Goal: Book appointment/travel/reservation

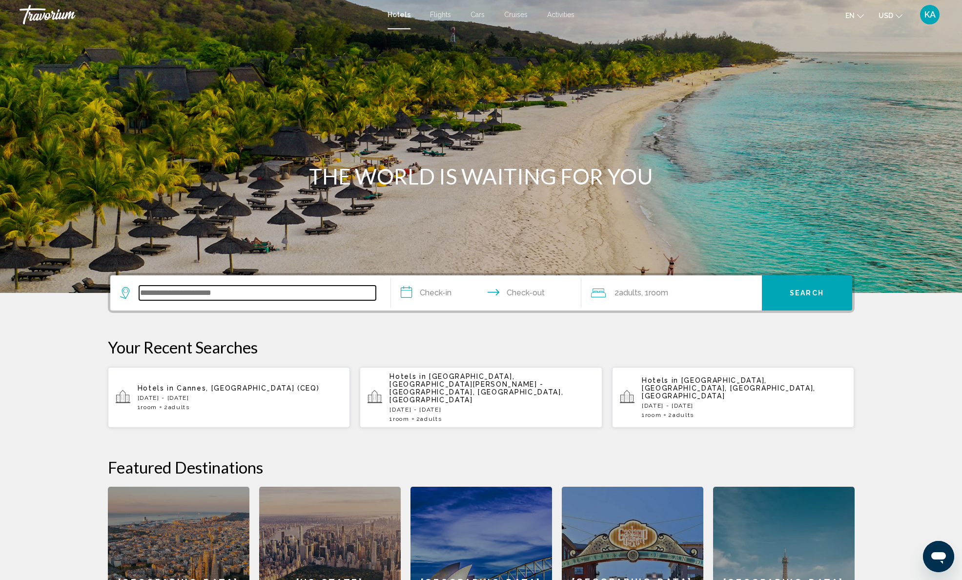
click at [210, 296] on input "Search widget" at bounding box center [257, 292] width 237 height 15
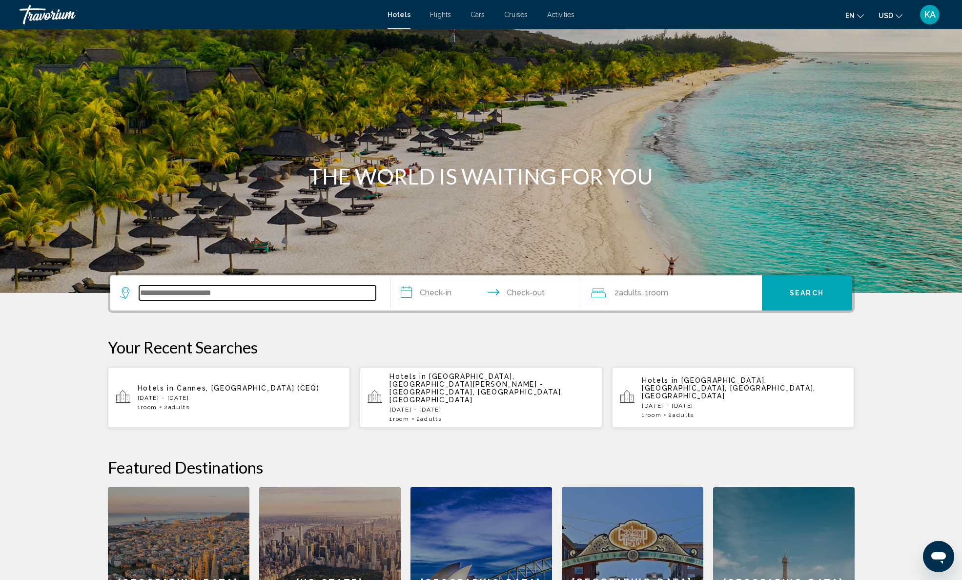
scroll to position [229, 0]
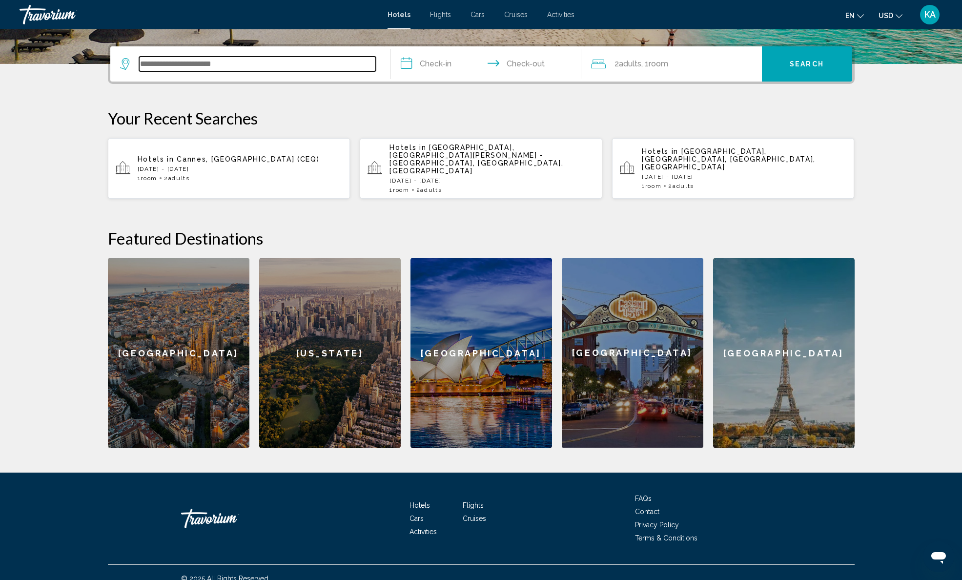
click at [155, 65] on input "Search widget" at bounding box center [257, 64] width 237 height 15
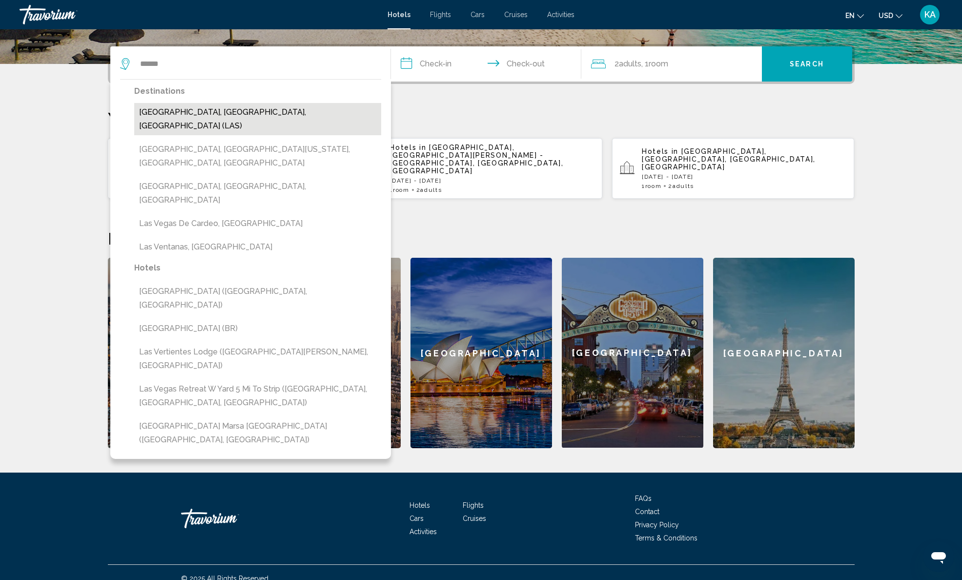
click at [166, 113] on button "[GEOGRAPHIC_DATA], [GEOGRAPHIC_DATA], [GEOGRAPHIC_DATA] (LAS)" at bounding box center [257, 119] width 247 height 32
type input "**********"
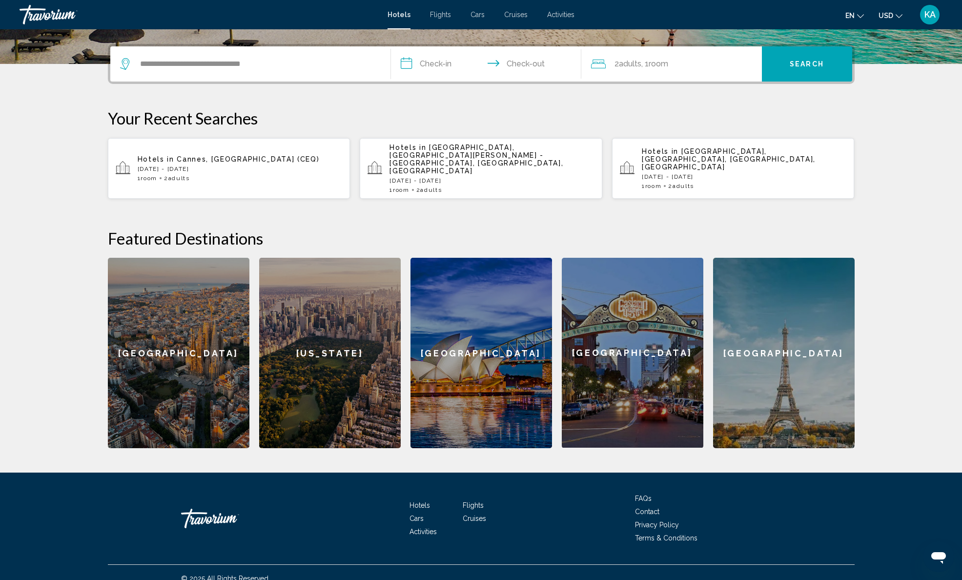
click at [421, 64] on input "**********" at bounding box center [488, 65] width 194 height 38
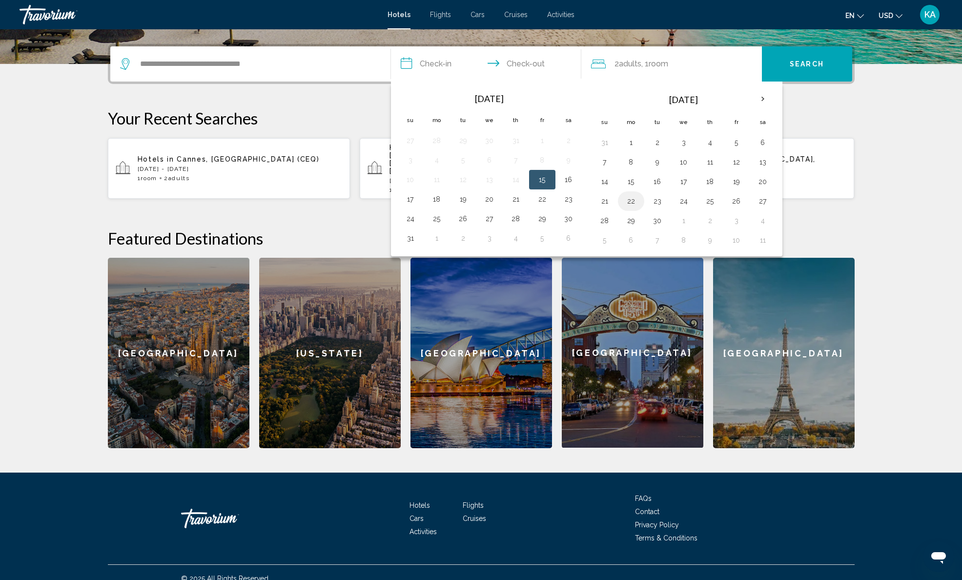
click at [633, 204] on button "22" at bounding box center [631, 201] width 16 height 14
click at [717, 201] on button "25" at bounding box center [710, 201] width 16 height 14
type input "**********"
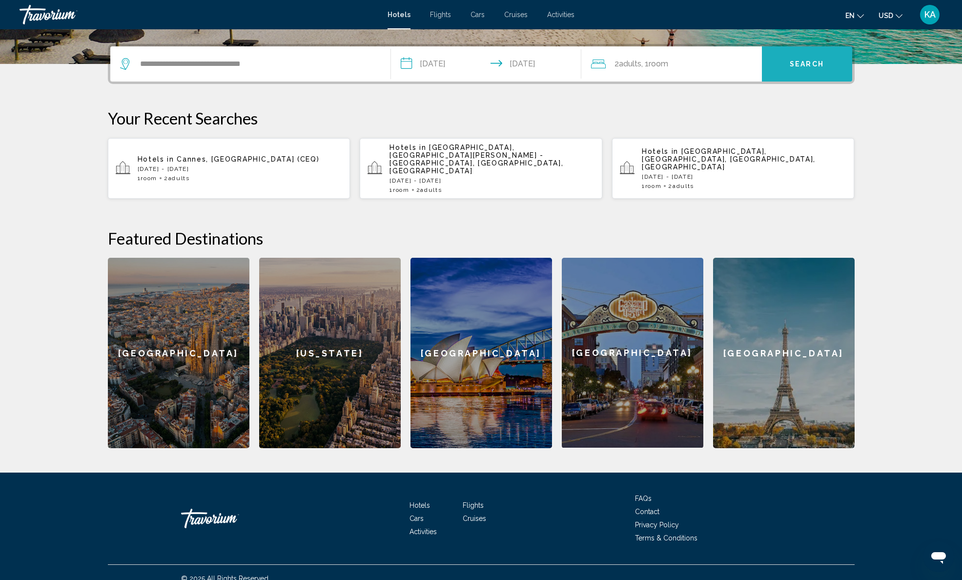
click at [839, 65] on button "Search" at bounding box center [807, 63] width 90 height 35
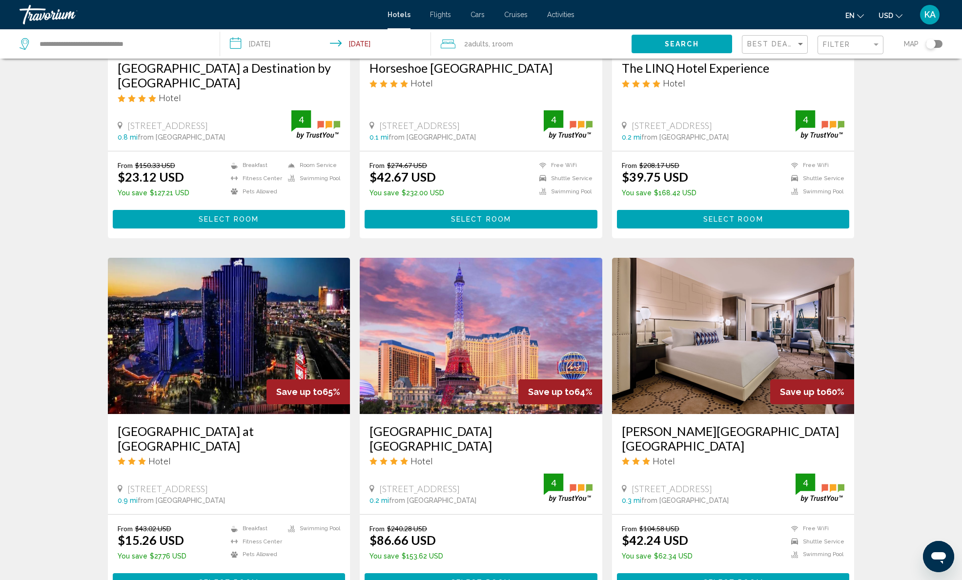
scroll to position [43, 0]
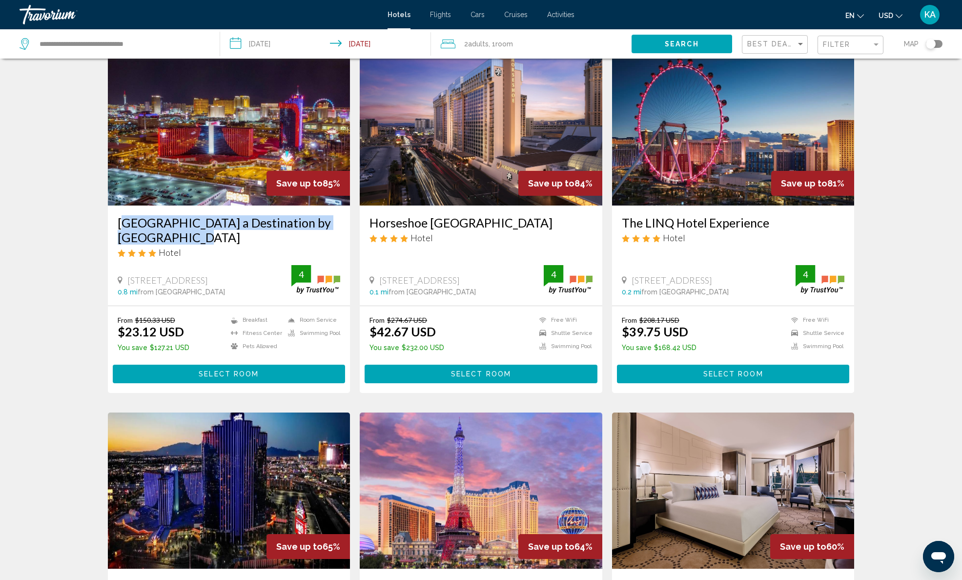
drag, startPoint x: 115, startPoint y: 220, endPoint x: 162, endPoint y: 239, distance: 50.7
click at [162, 239] on div "[GEOGRAPHIC_DATA] a Destination by [GEOGRAPHIC_DATA] Hotel [STREET_ADDRESS] 0.8…" at bounding box center [229, 255] width 243 height 100
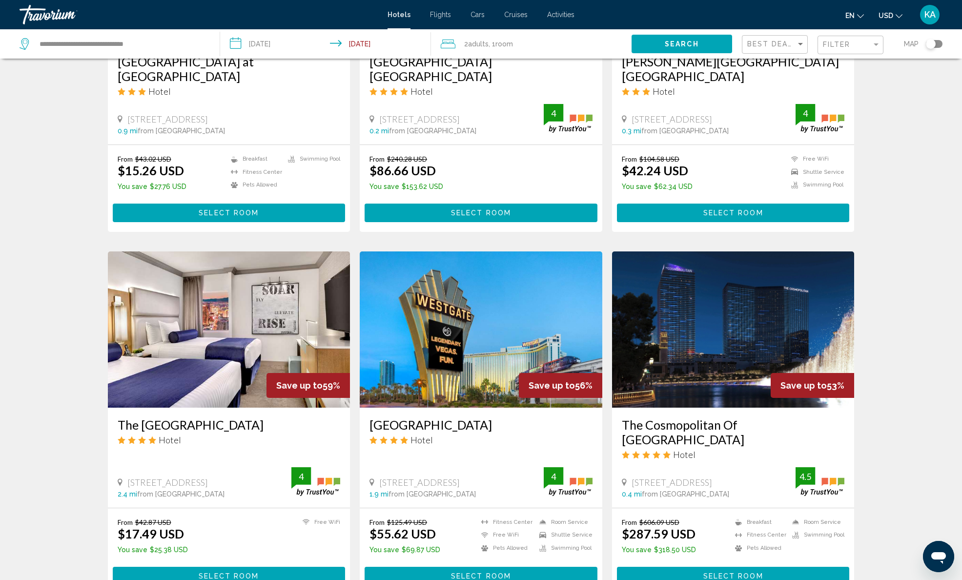
scroll to position [647, 0]
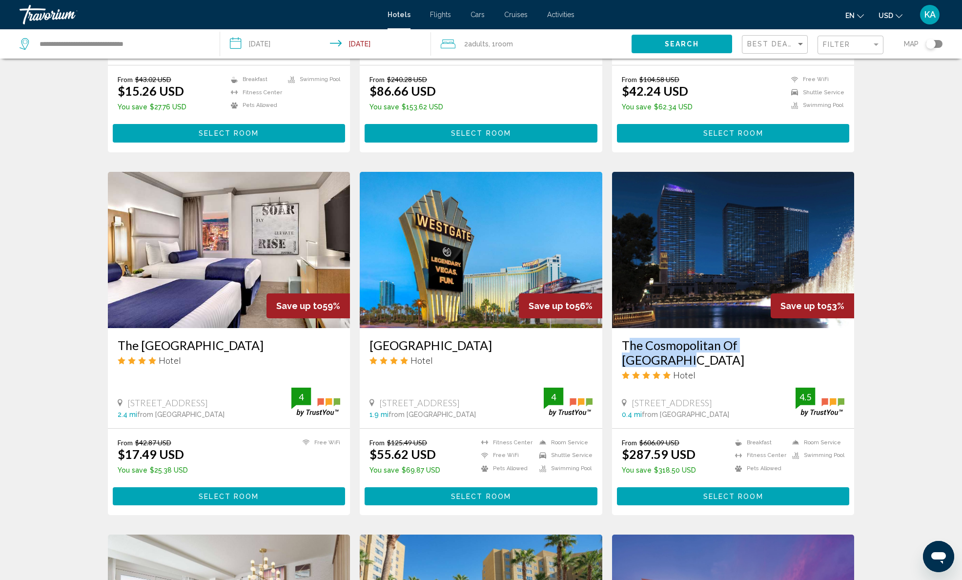
drag, startPoint x: 618, startPoint y: 328, endPoint x: 794, endPoint y: 330, distance: 176.6
click at [794, 330] on div "The Cosmopolitan Of [GEOGRAPHIC_DATA] Hotel [STREET_ADDRESS] S 0.4 mi from [GEO…" at bounding box center [733, 378] width 243 height 100
drag, startPoint x: 621, startPoint y: 427, endPoint x: 696, endPoint y: 422, distance: 74.8
click at [696, 438] on div "From $606.09 USD $287.59 USD You save $318.50 USD Breakfast [GEOGRAPHIC_DATA] P…" at bounding box center [733, 457] width 223 height 39
drag, startPoint x: 743, startPoint y: 413, endPoint x: 776, endPoint y: 411, distance: 33.2
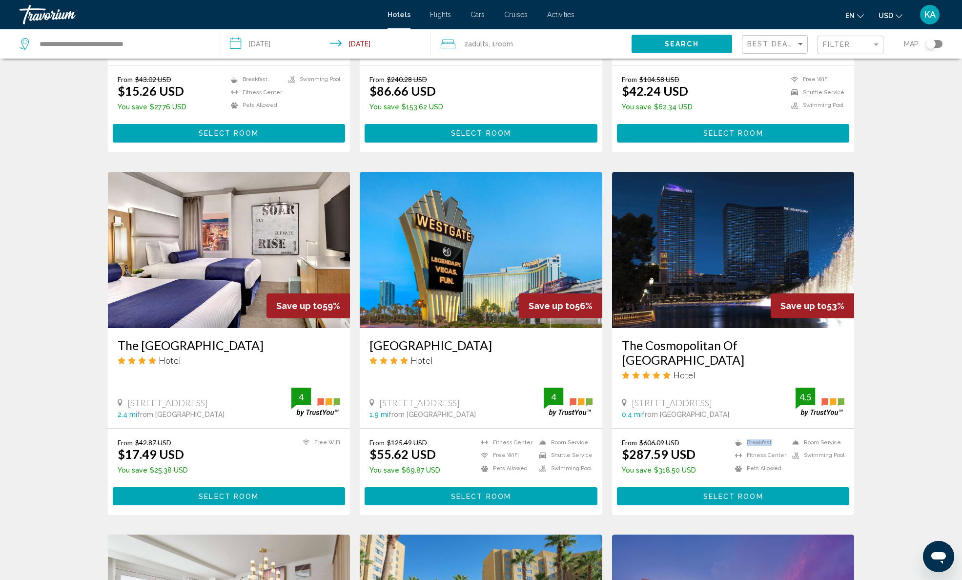
click at [777, 438] on li "Breakfast" at bounding box center [758, 442] width 57 height 8
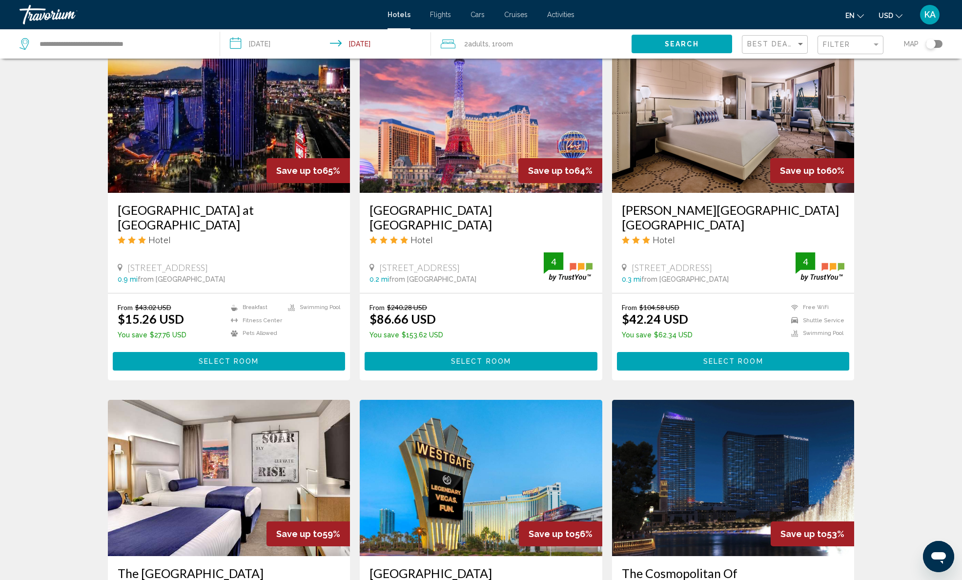
scroll to position [0, 0]
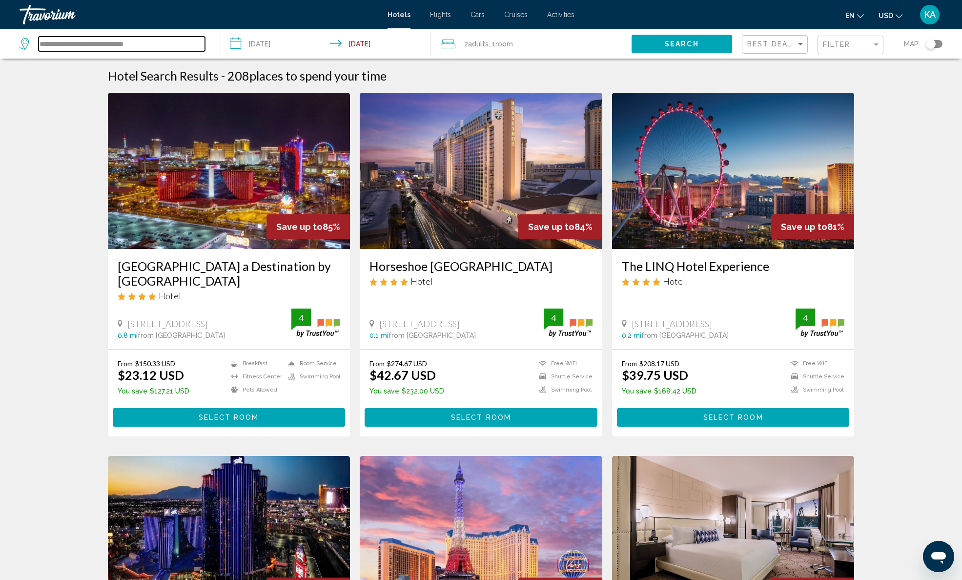
click at [120, 50] on input "**********" at bounding box center [122, 44] width 166 height 15
drag, startPoint x: 173, startPoint y: 41, endPoint x: -22, endPoint y: 40, distance: 194.7
click at [0, 40] on html "**********" at bounding box center [481, 290] width 962 height 580
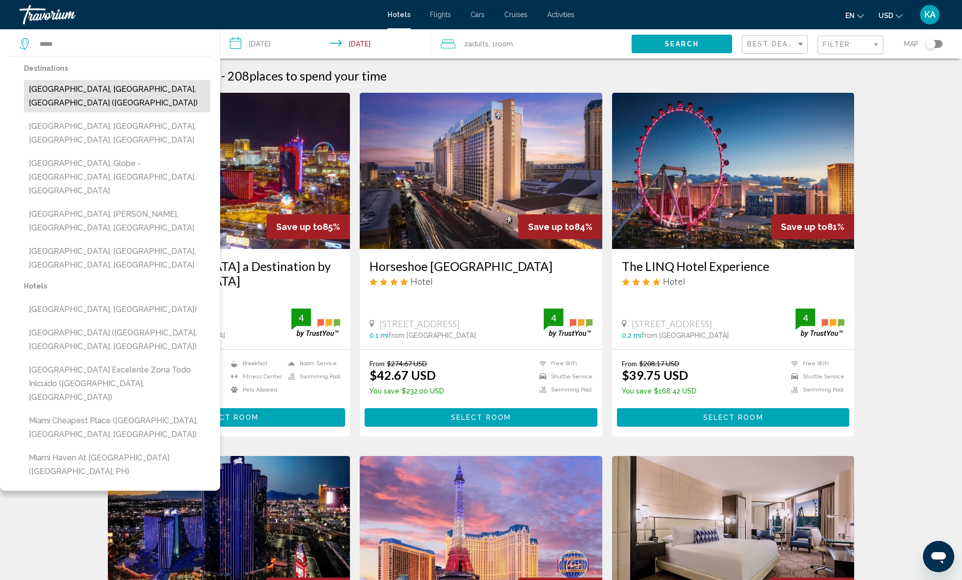
click at [60, 92] on button "[GEOGRAPHIC_DATA], [GEOGRAPHIC_DATA], [GEOGRAPHIC_DATA] ([GEOGRAPHIC_DATA])" at bounding box center [117, 96] width 186 height 32
type input "**********"
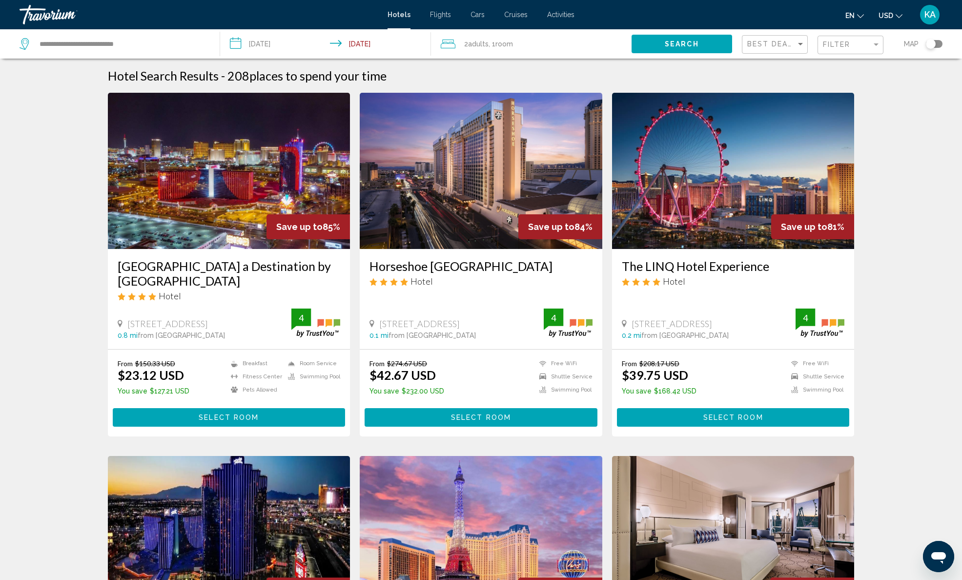
click at [709, 46] on button "Search" at bounding box center [681, 44] width 101 height 18
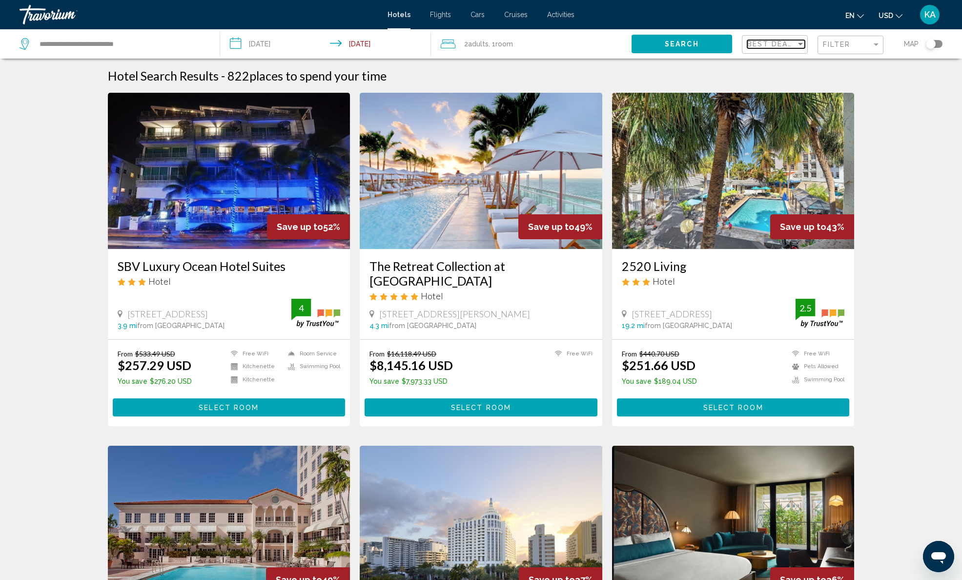
click at [798, 43] on div "Sort by" at bounding box center [800, 44] width 5 height 2
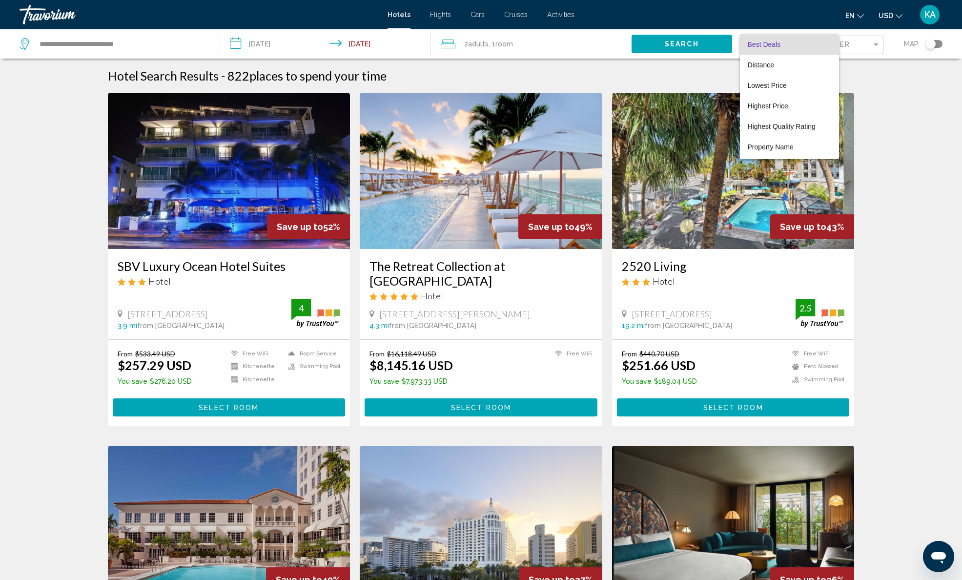
click at [898, 80] on div at bounding box center [481, 290] width 962 height 580
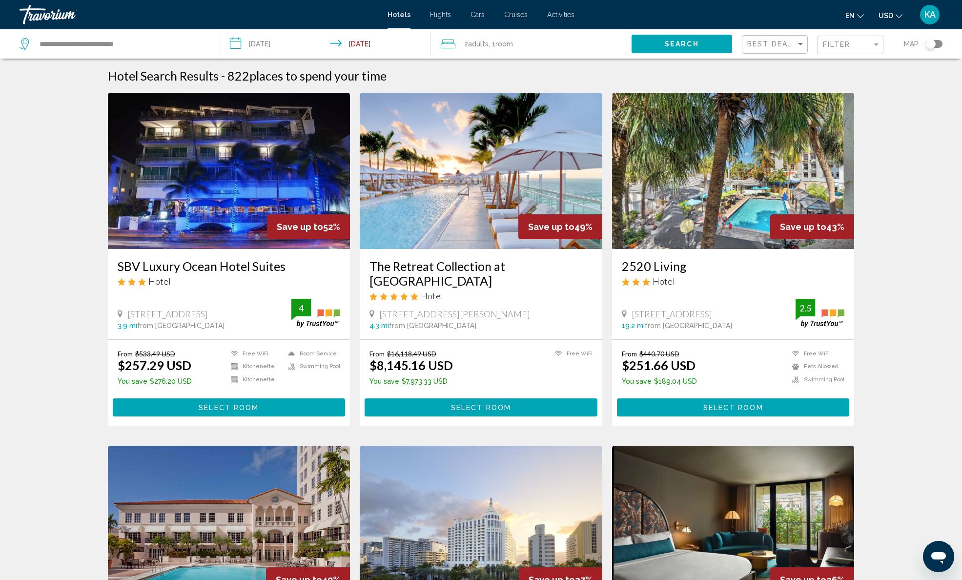
click at [937, 45] on div "Toggle map" at bounding box center [934, 44] width 17 height 8
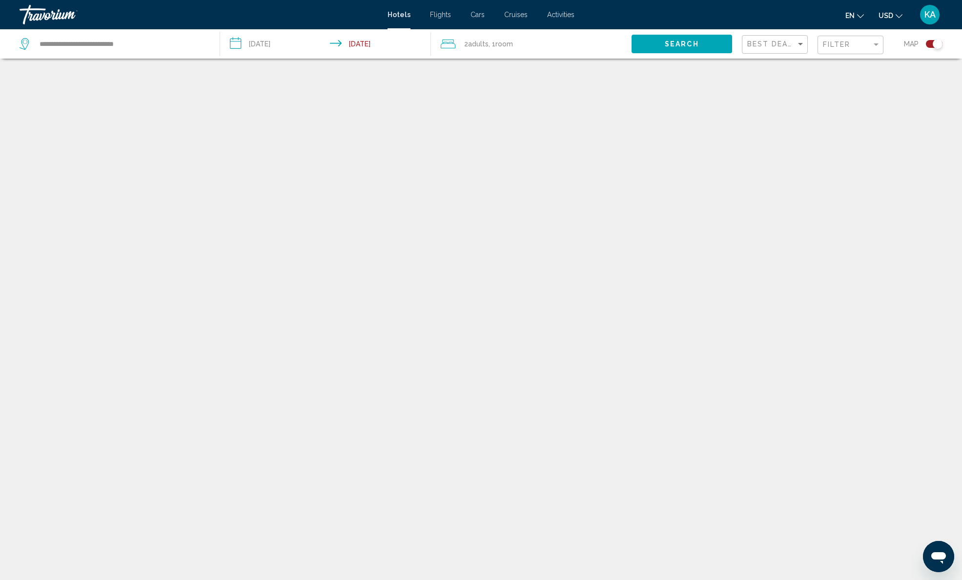
scroll to position [59, 0]
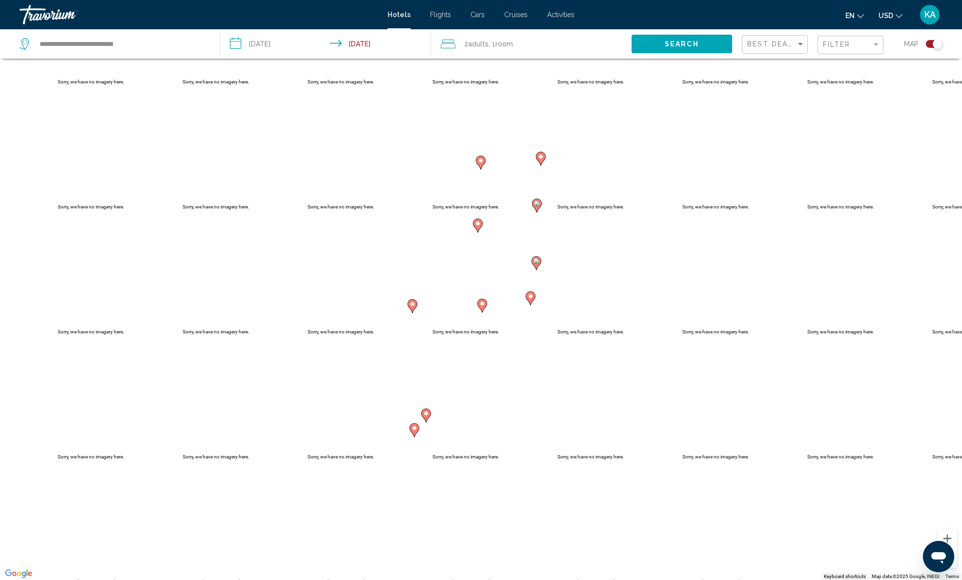
click at [930, 45] on div "Toggle map" at bounding box center [934, 44] width 17 height 8
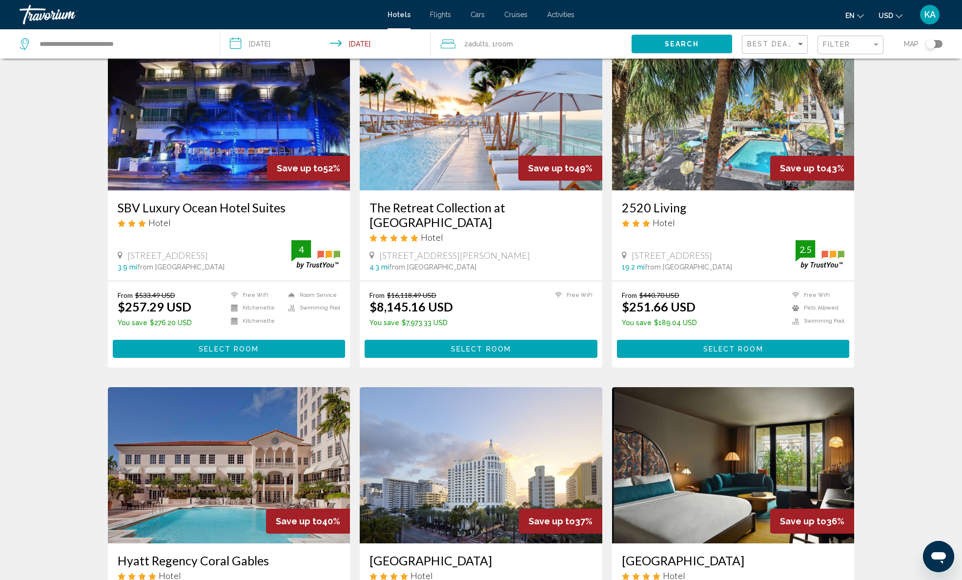
click at [934, 44] on div "Toggle map" at bounding box center [934, 44] width 17 height 8
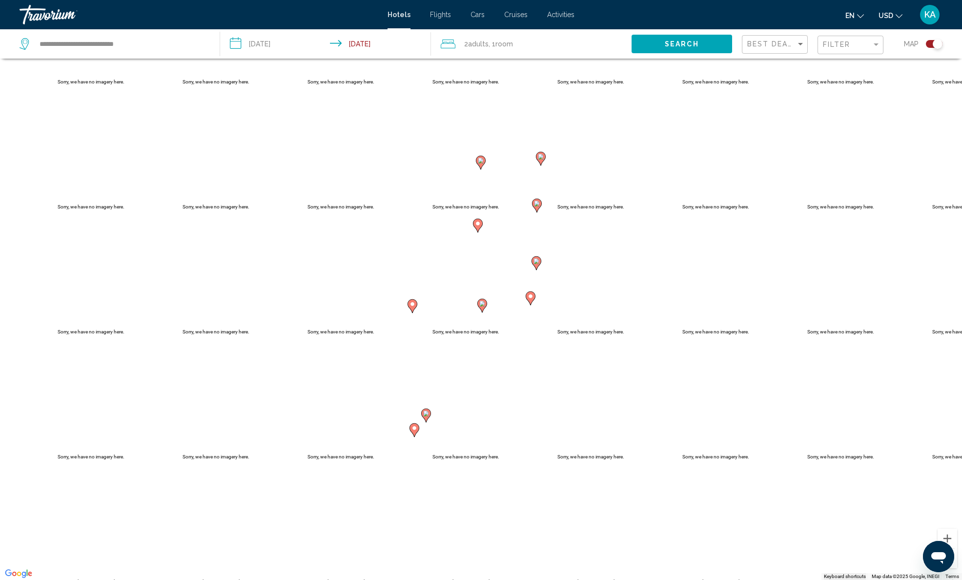
click at [931, 44] on div "Toggle map" at bounding box center [934, 44] width 17 height 8
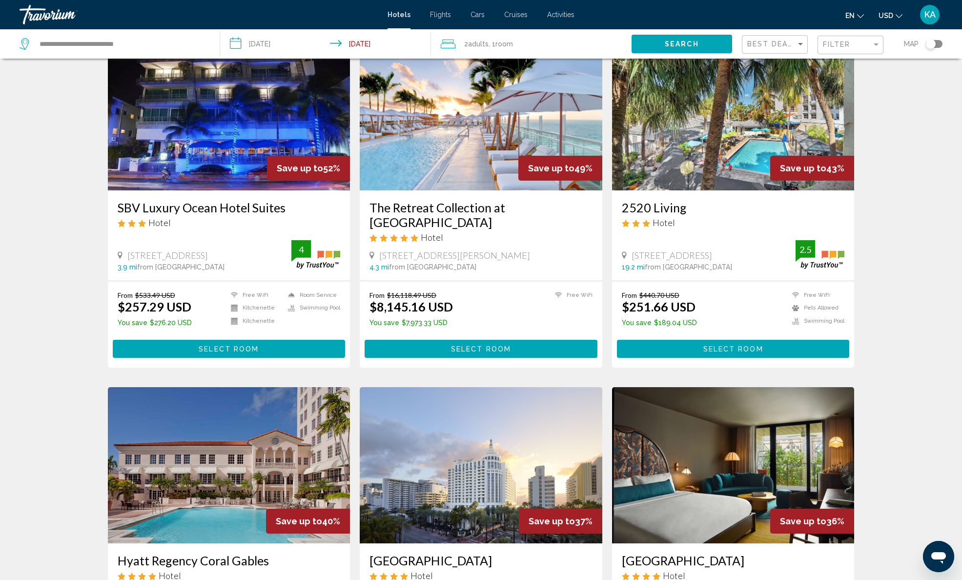
click at [566, 16] on span "Activities" at bounding box center [560, 15] width 27 height 8
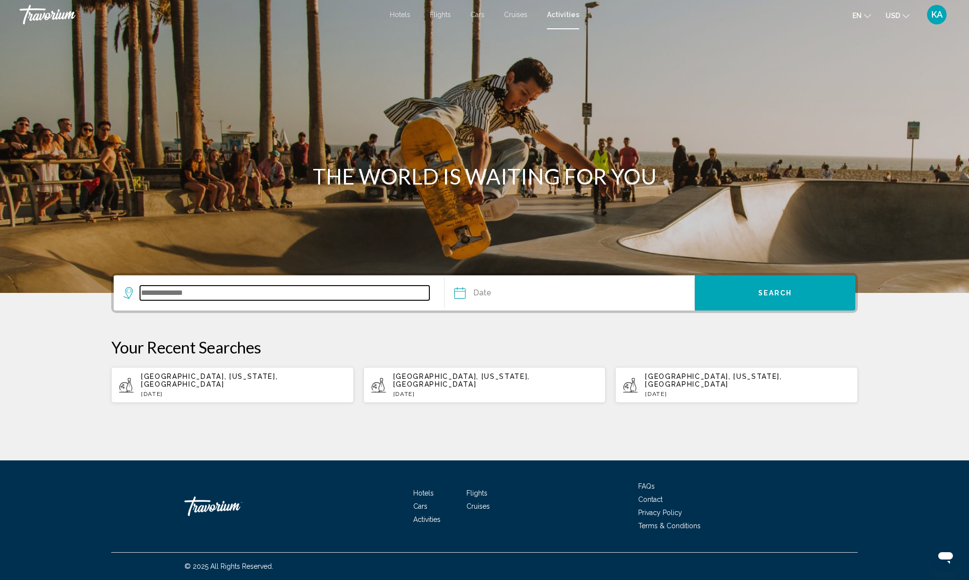
click at [167, 296] on input "Search widget" at bounding box center [284, 292] width 289 height 15
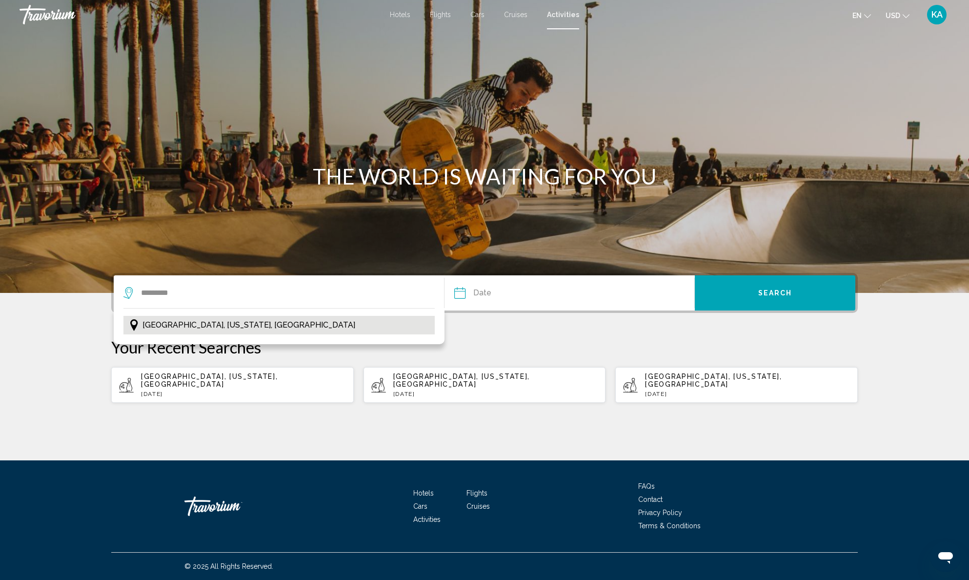
click at [189, 327] on span "[GEOGRAPHIC_DATA], [US_STATE], [GEOGRAPHIC_DATA]" at bounding box center [248, 325] width 213 height 14
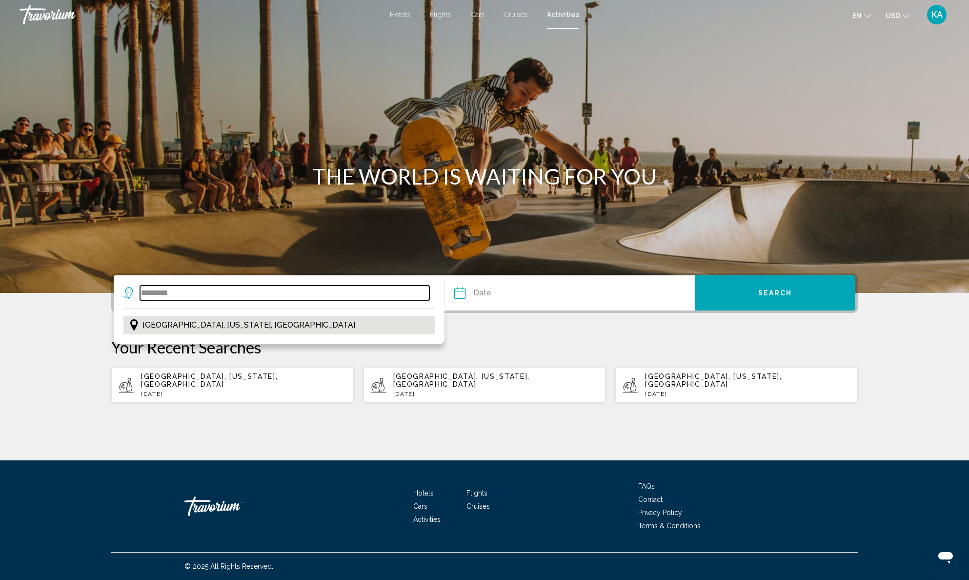
type input "**********"
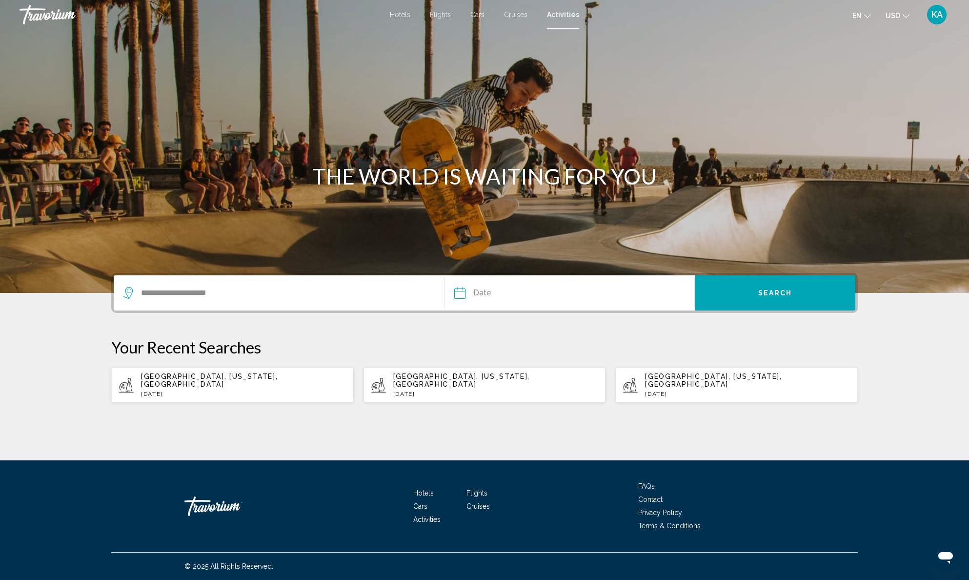
click at [497, 294] on input "Date" at bounding box center [514, 294] width 124 height 38
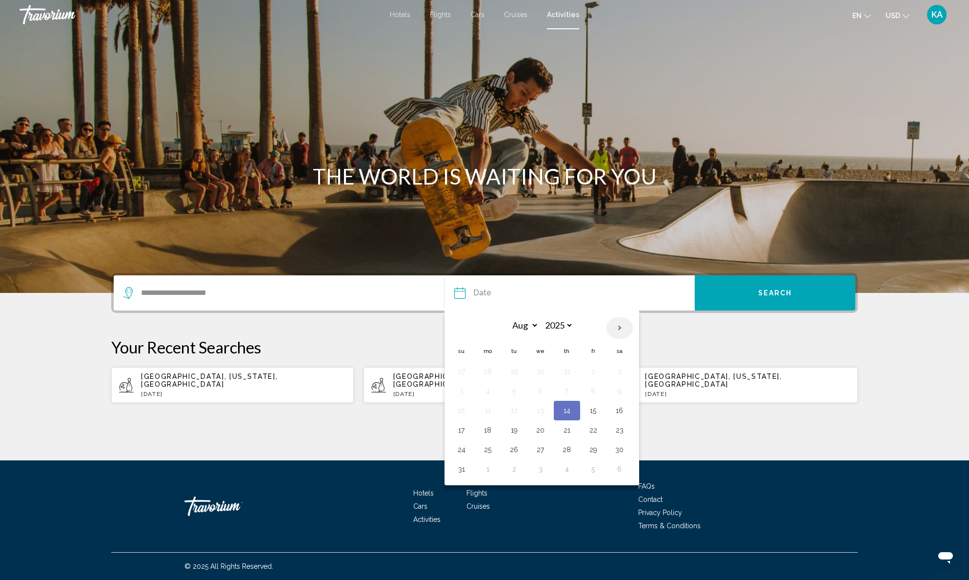
click at [619, 329] on th "Next month" at bounding box center [619, 327] width 26 height 21
select select "*"
click at [492, 433] on button "22" at bounding box center [488, 430] width 16 height 14
type input "**********"
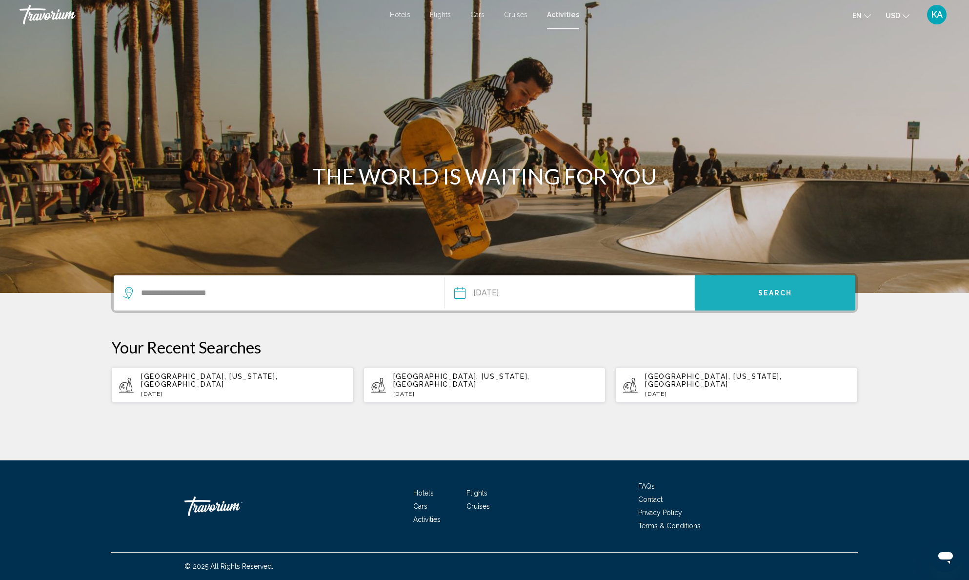
click at [781, 295] on span "Search" at bounding box center [775, 293] width 34 height 8
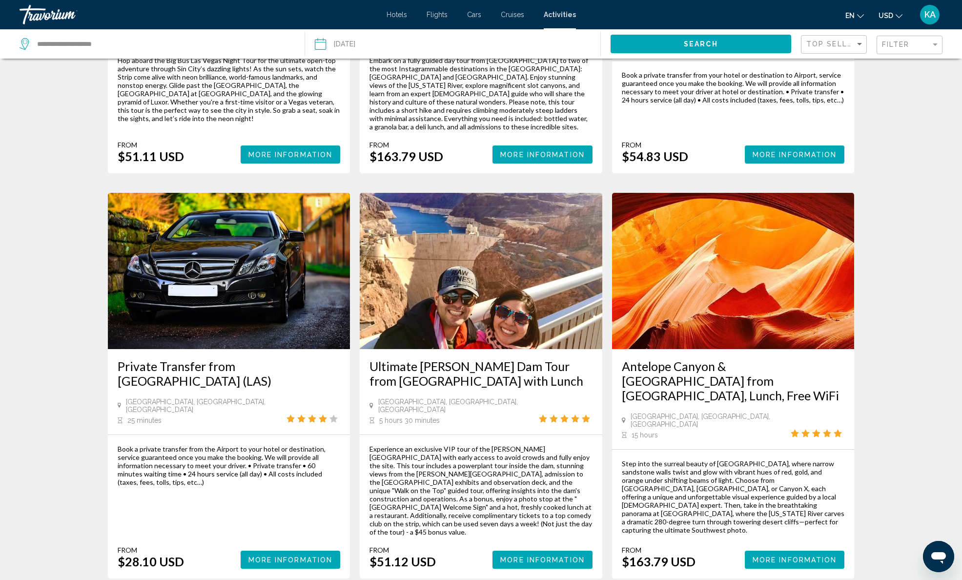
scroll to position [1223, 0]
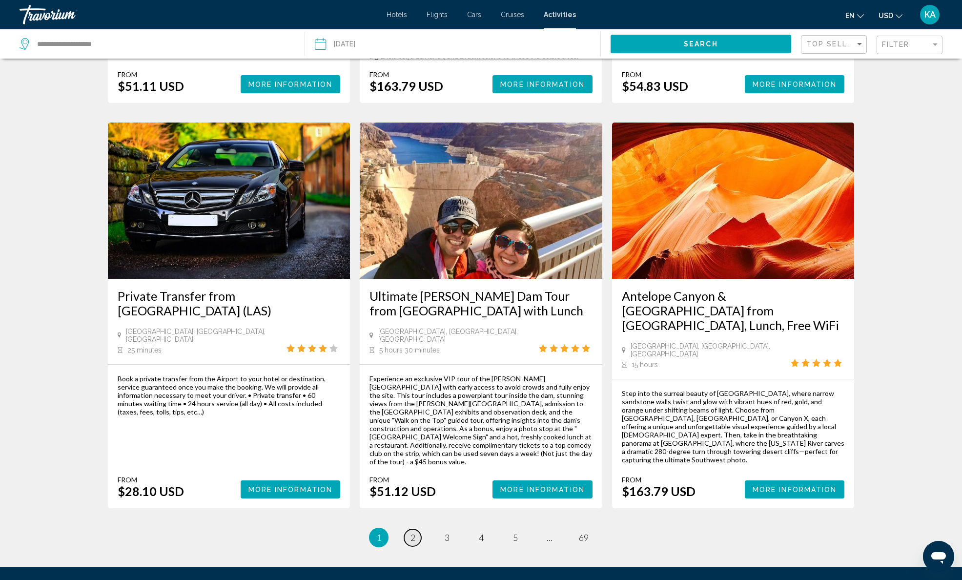
click at [407, 529] on link "page 2" at bounding box center [412, 537] width 17 height 17
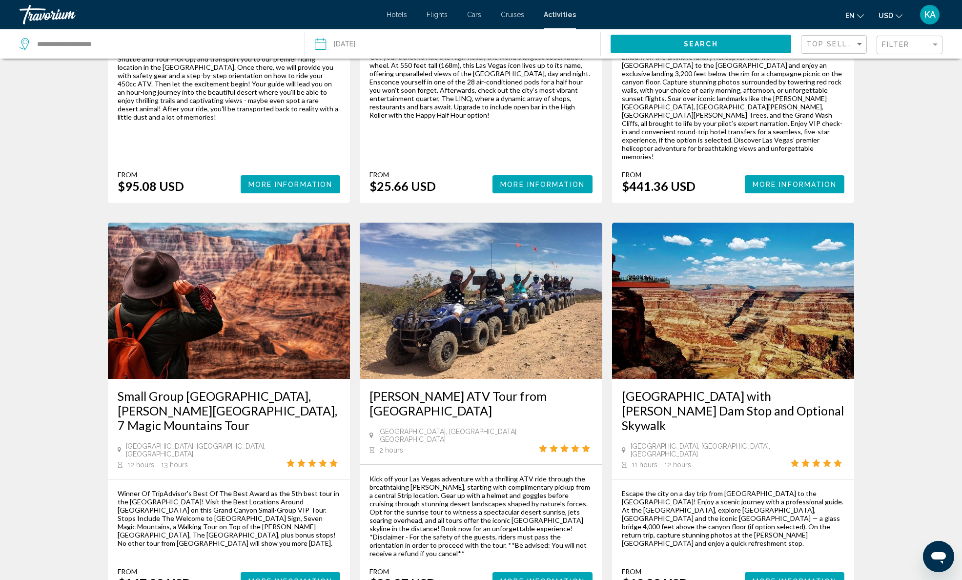
scroll to position [1225, 0]
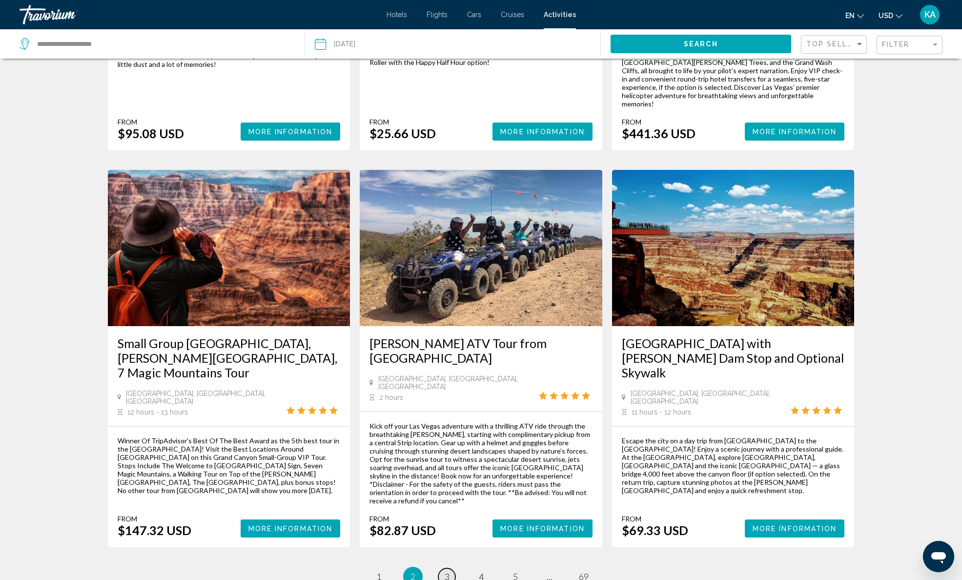
click at [445, 571] on span "3" at bounding box center [447, 576] width 5 height 11
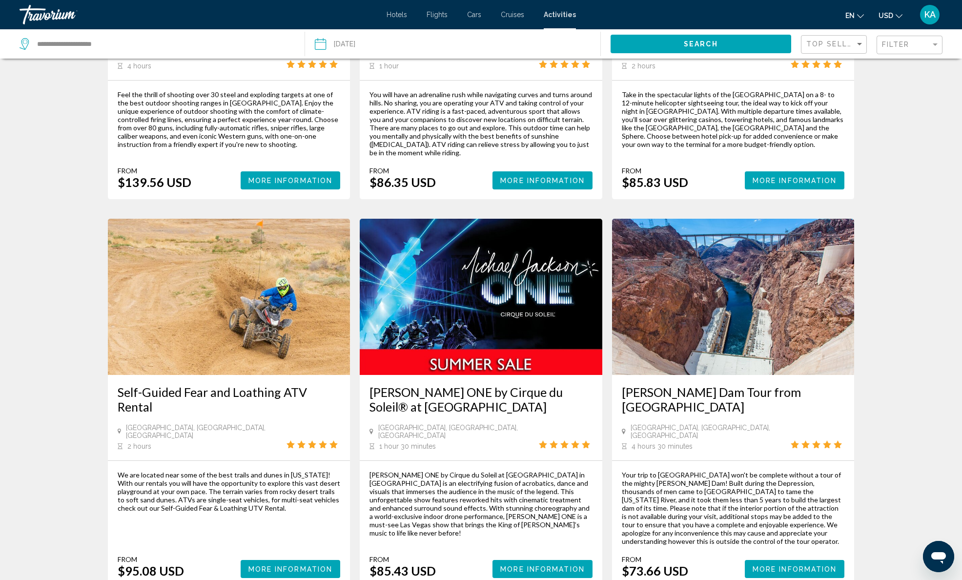
scroll to position [1244, 0]
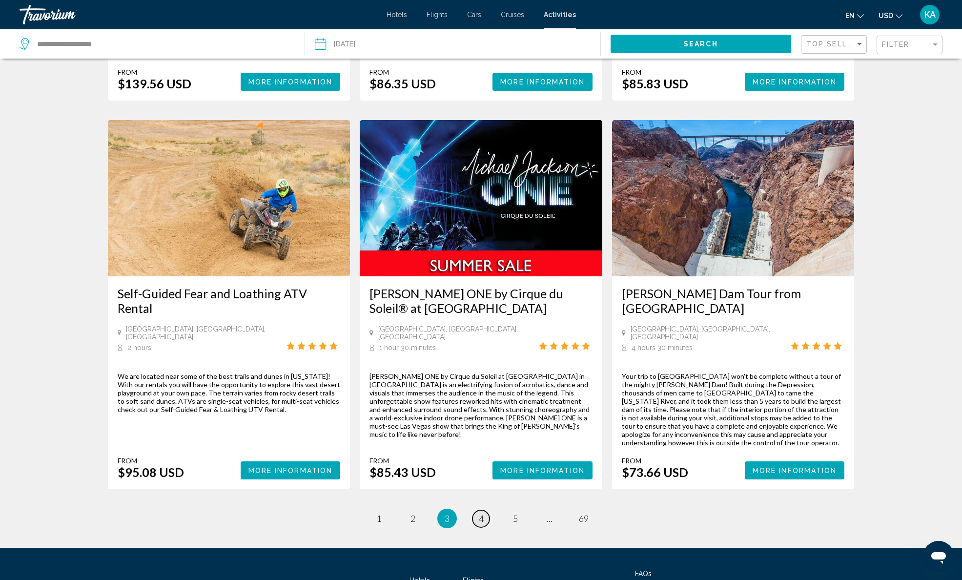
click at [479, 513] on span "4" at bounding box center [481, 518] width 5 height 11
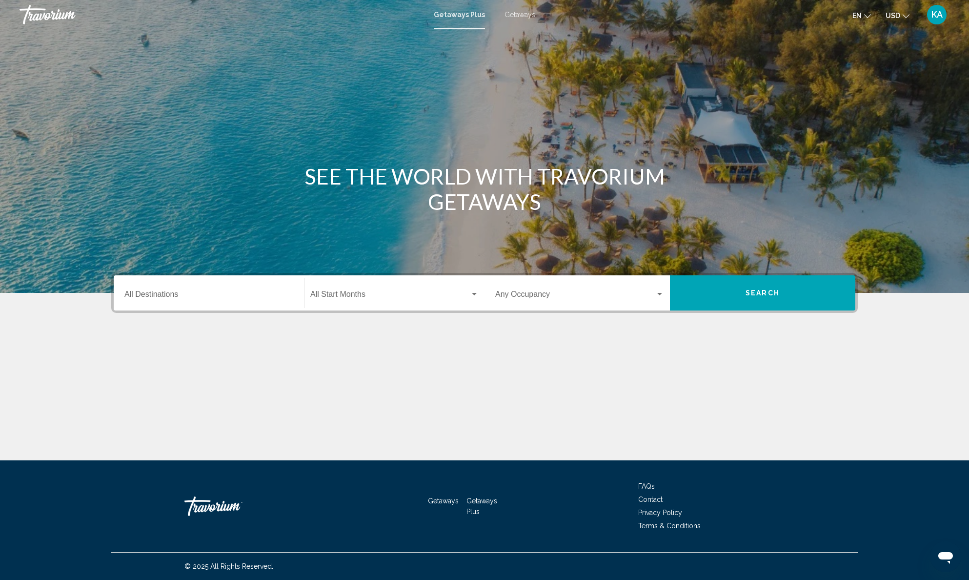
click at [528, 16] on span "Getaways" at bounding box center [520, 15] width 31 height 8
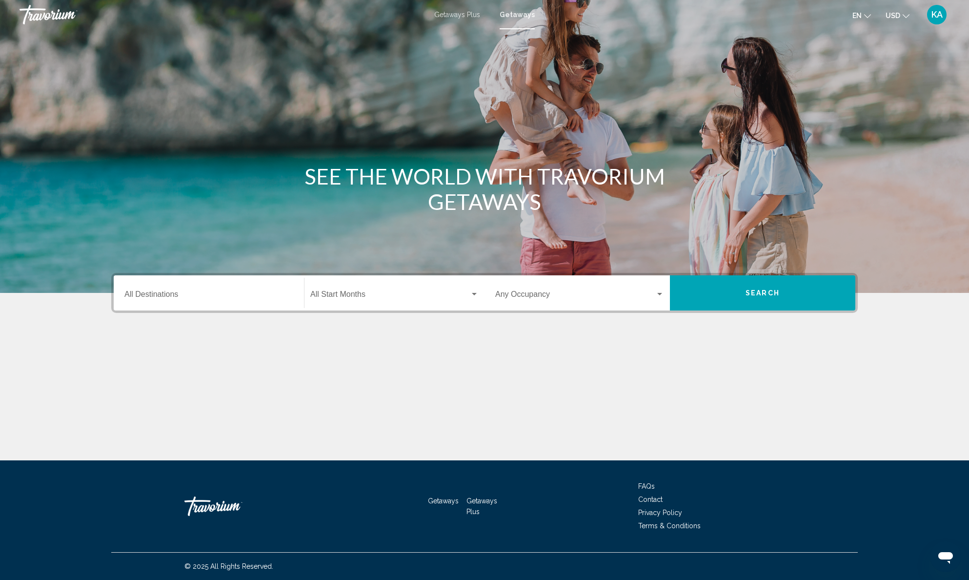
click at [161, 295] on input "Destination All Destinations" at bounding box center [208, 296] width 169 height 9
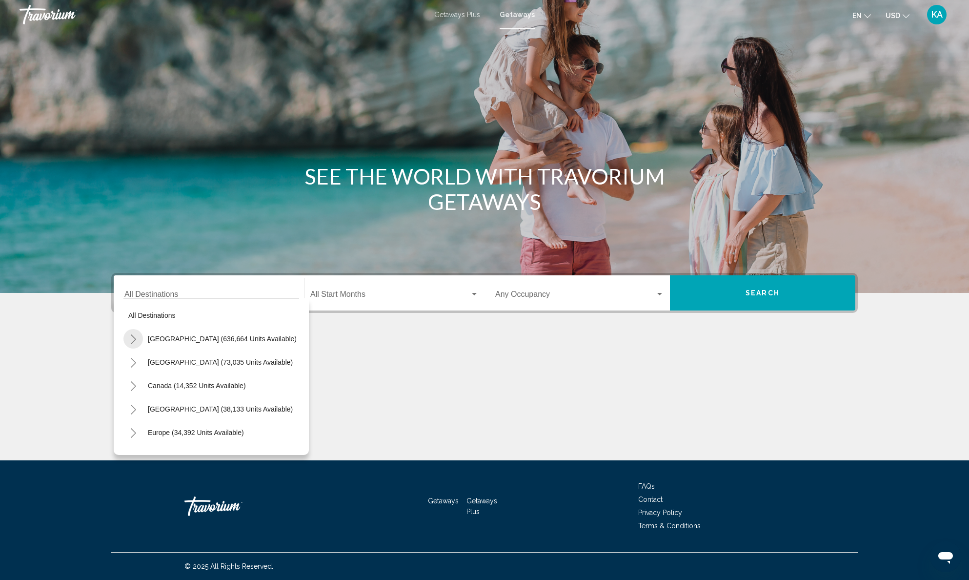
click at [133, 339] on icon "Toggle United States (636,664 units available)" at bounding box center [133, 339] width 7 height 10
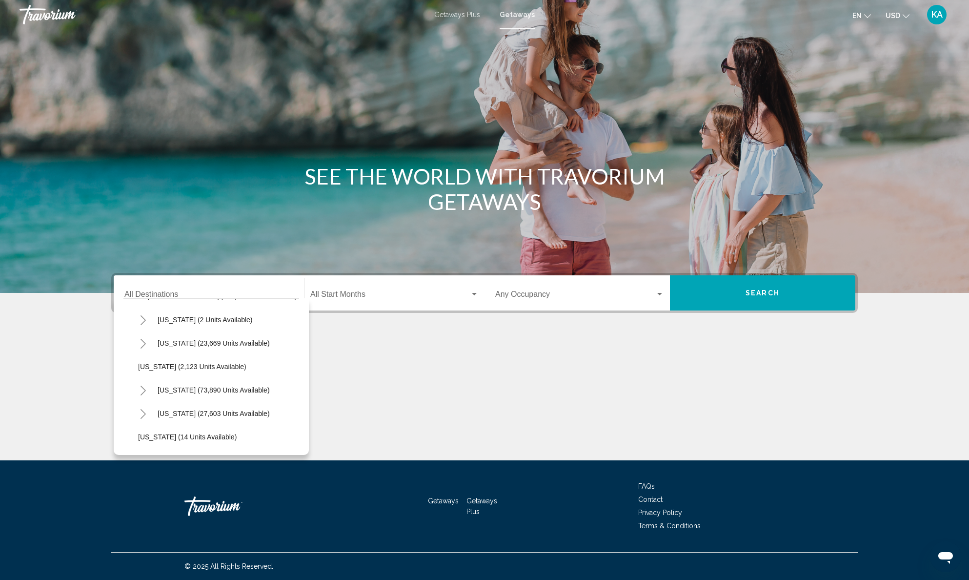
scroll to position [52, 0]
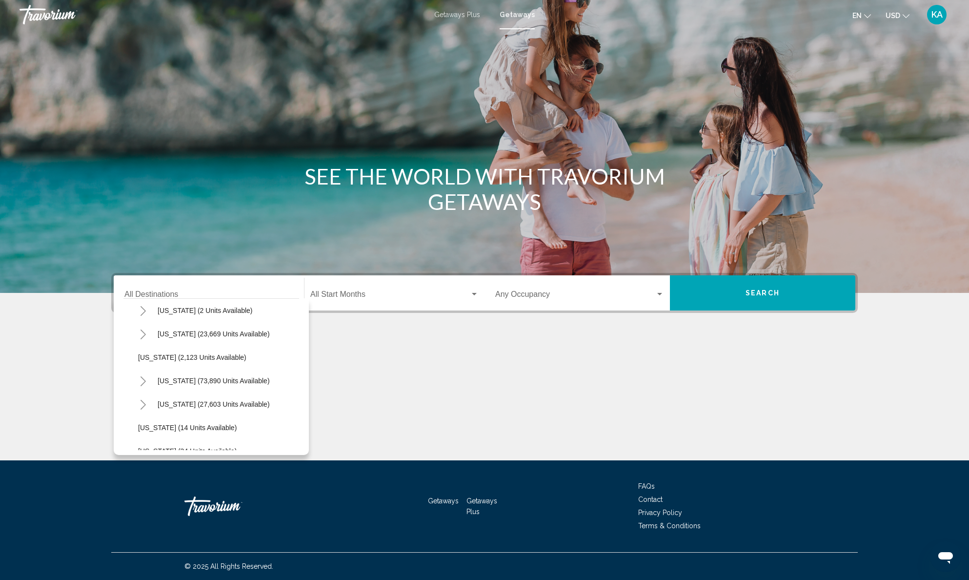
click at [143, 379] on icon "Toggle California (73,890 units available)" at bounding box center [143, 381] width 7 height 10
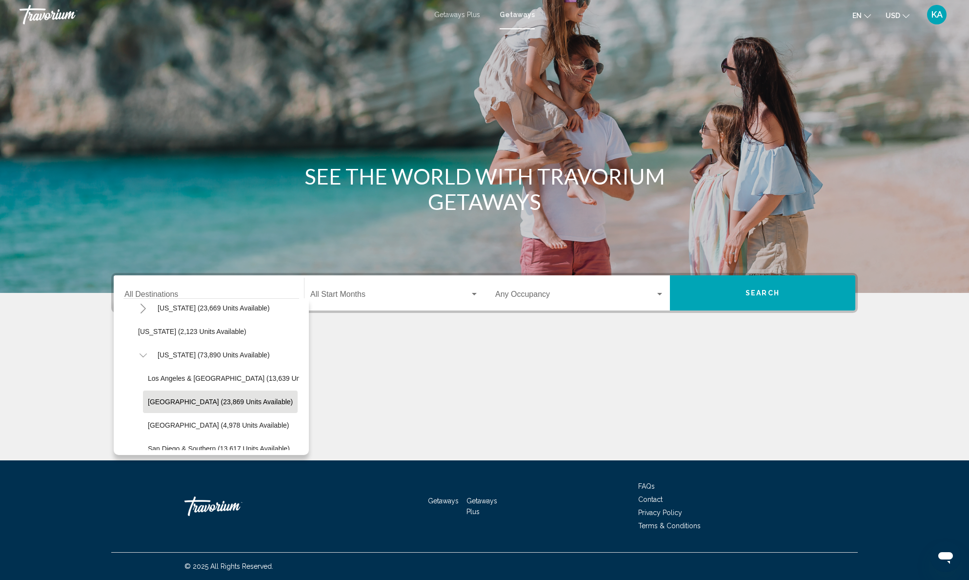
click at [196, 401] on span "Lake Tahoe (23,869 units available)" at bounding box center [220, 402] width 145 height 8
type input "**********"
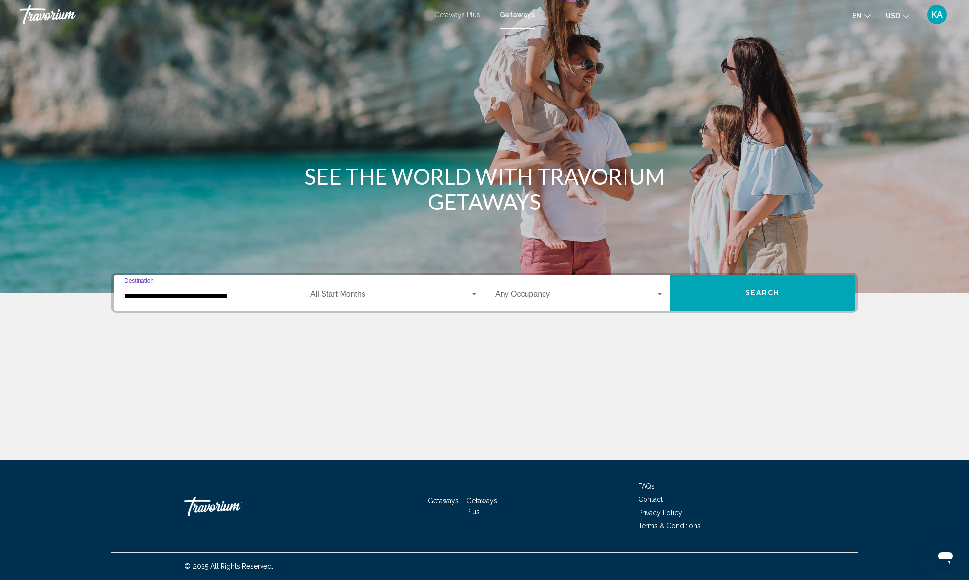
click at [364, 295] on span "Search widget" at bounding box center [390, 296] width 160 height 9
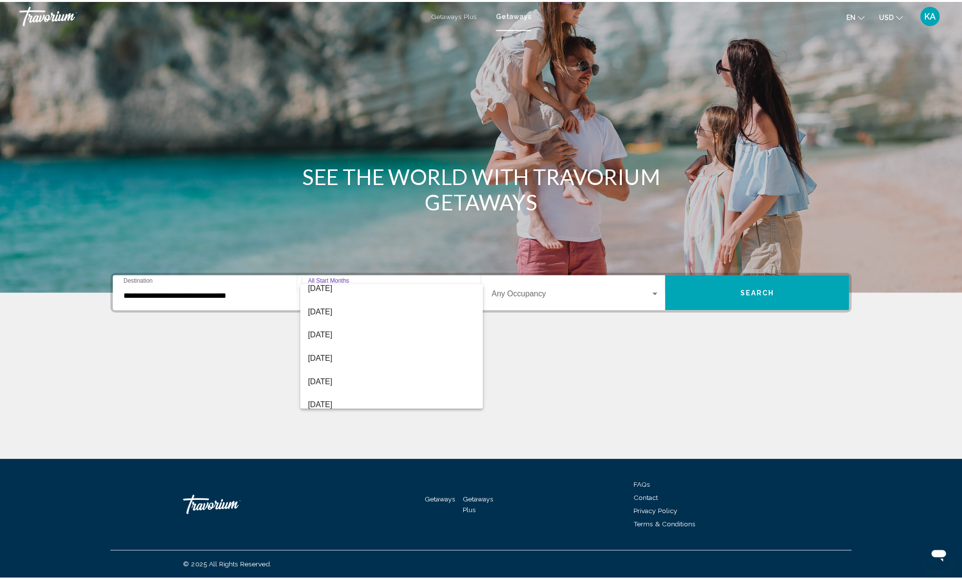
scroll to position [77, 0]
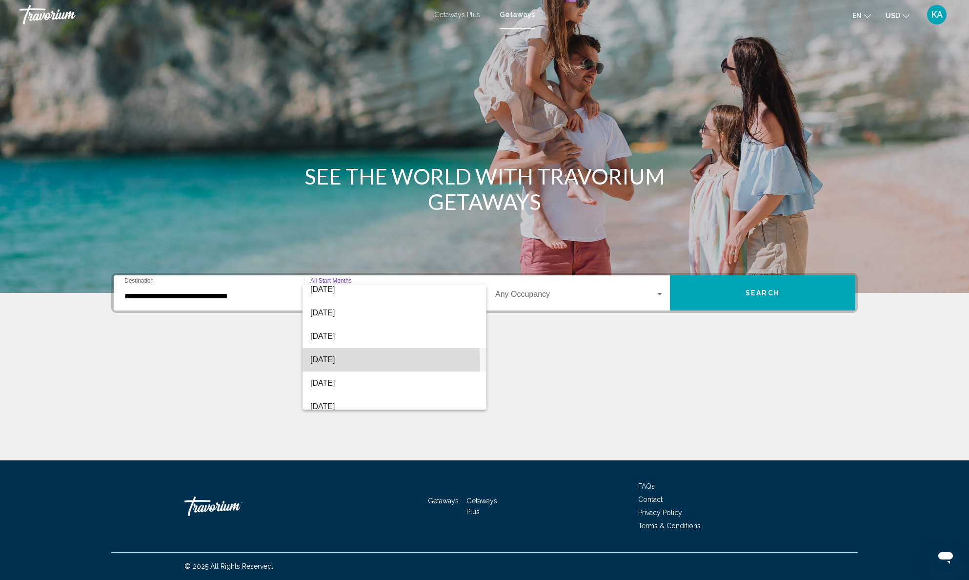
click at [343, 362] on span "January 2026" at bounding box center [394, 359] width 168 height 23
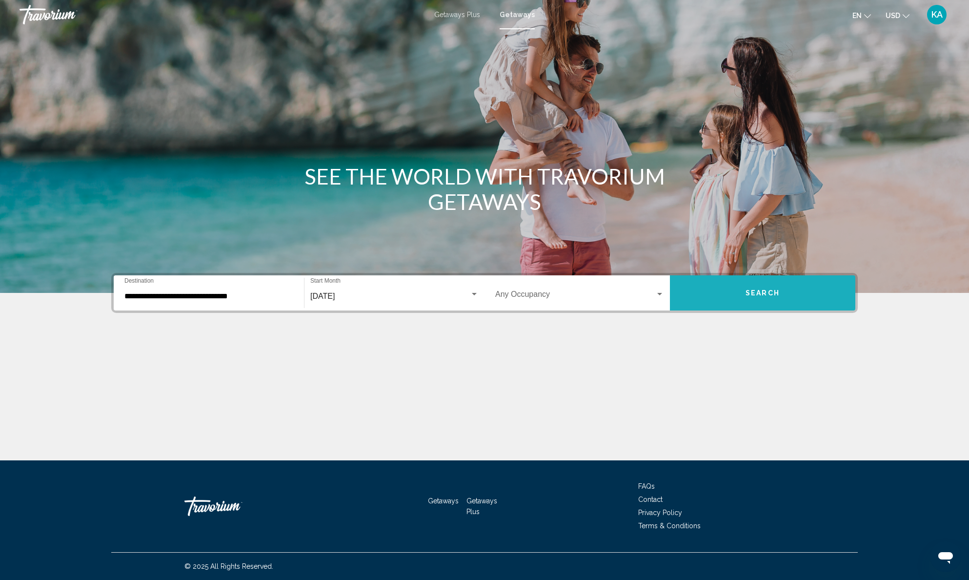
click at [750, 296] on span "Search" at bounding box center [763, 293] width 34 height 8
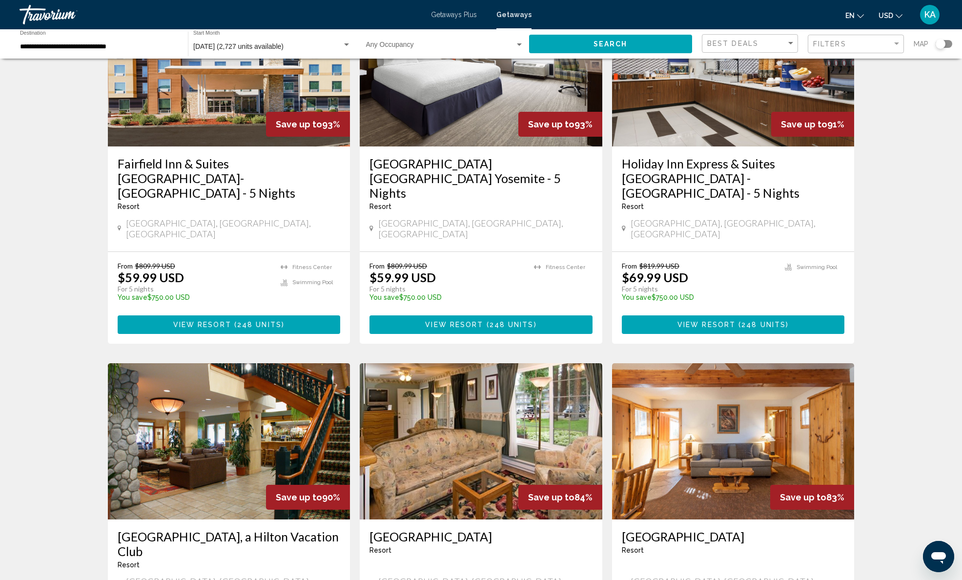
scroll to position [593, 0]
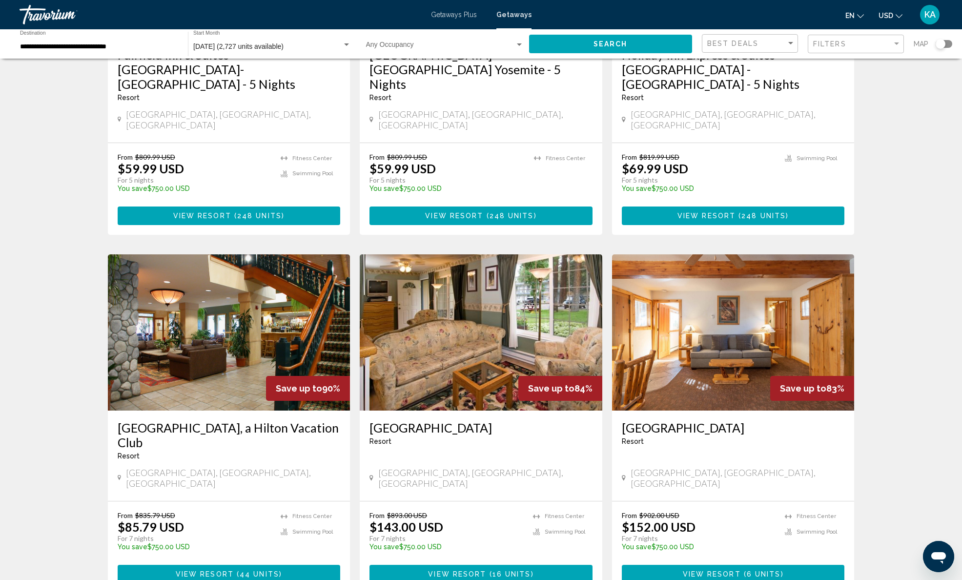
click at [237, 570] on span "( 44 units )" at bounding box center [258, 574] width 48 height 8
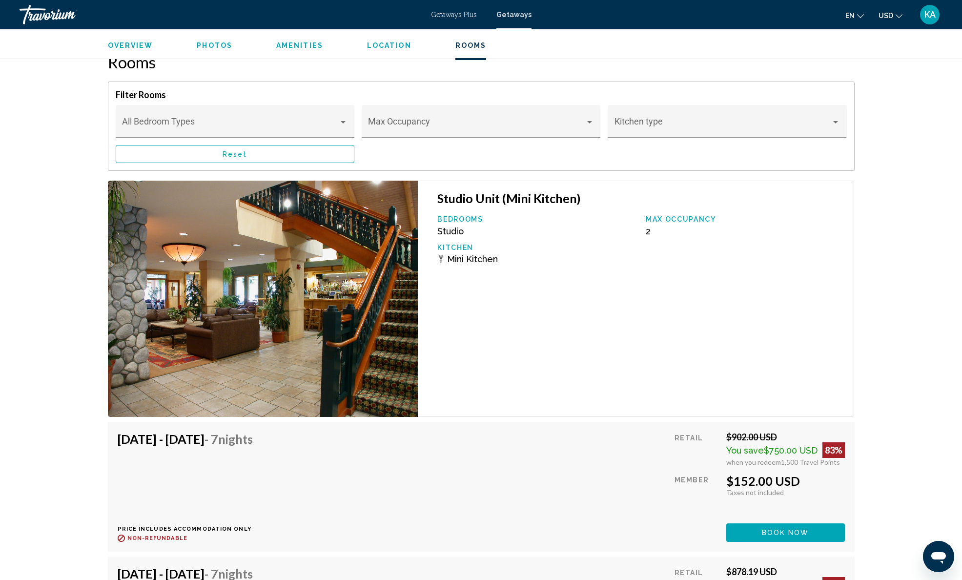
scroll to position [1605, 0]
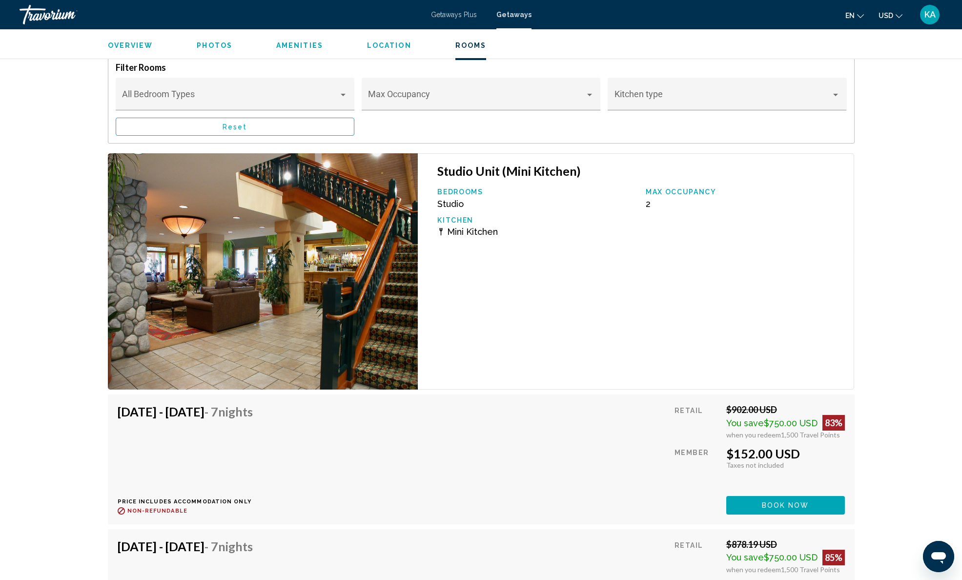
click at [785, 509] on span "Book now" at bounding box center [785, 506] width 47 height 8
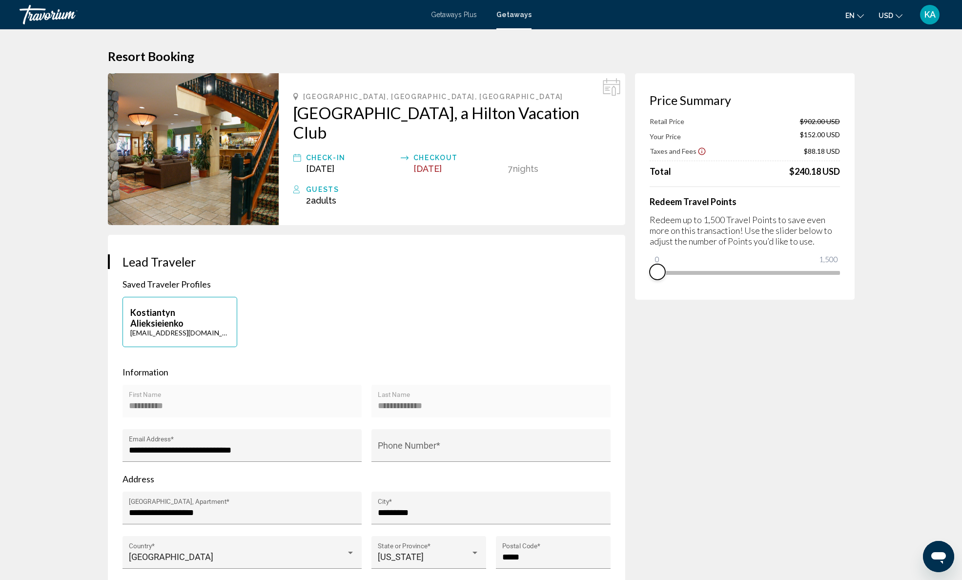
drag, startPoint x: 829, startPoint y: 287, endPoint x: 634, endPoint y: 289, distance: 195.2
click at [635, 289] on div "Price Summary Retail Price $902.00 USD Your Price $152.00 USD Taxes and Fees $8…" at bounding box center [745, 186] width 220 height 226
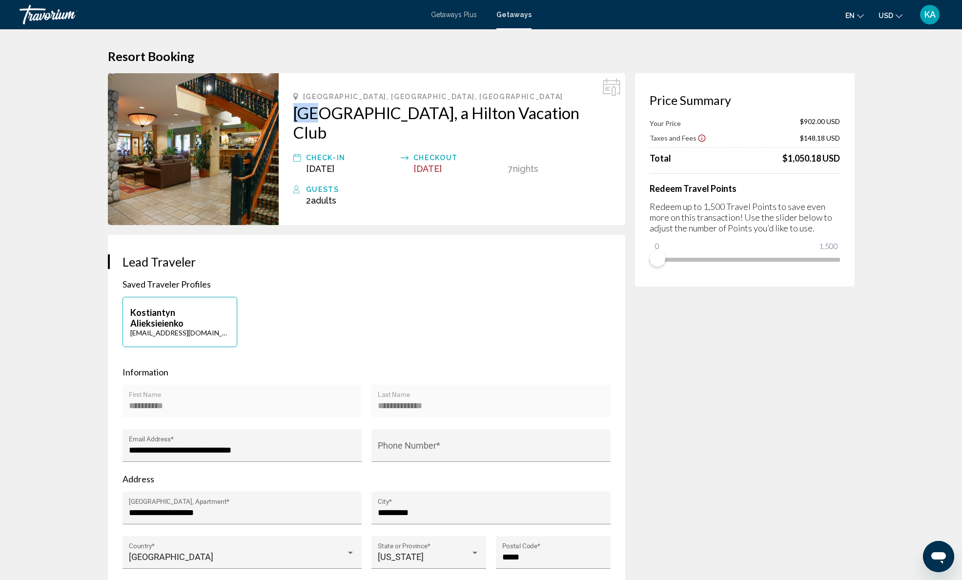
drag, startPoint x: 289, startPoint y: 112, endPoint x: 317, endPoint y: 117, distance: 28.2
click at [317, 117] on div "South Lake Tahoe, CA, USA Lake Tahoe Resort, a Hilton Vacation Club Check-In Ja…" at bounding box center [452, 149] width 346 height 152
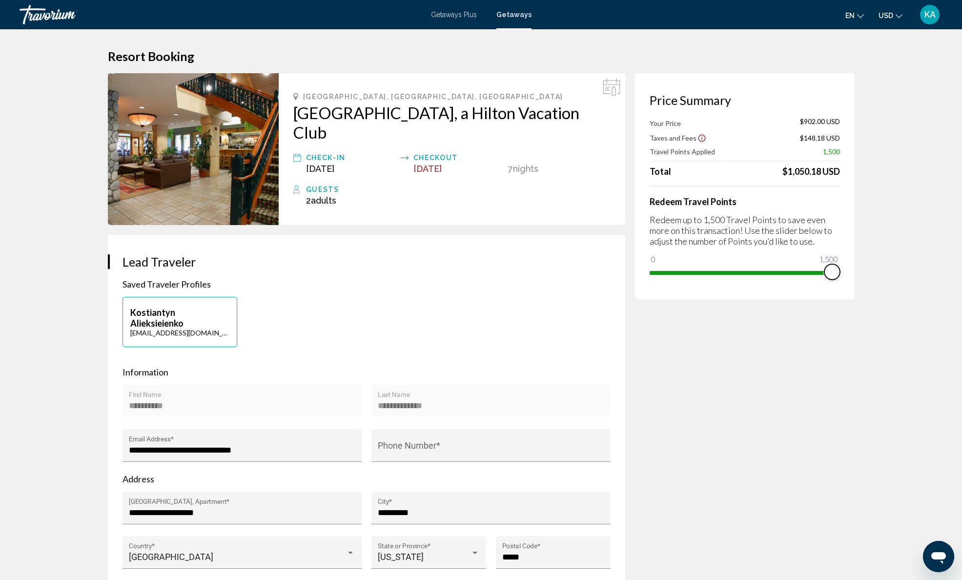
drag, startPoint x: 657, startPoint y: 265, endPoint x: 917, endPoint y: 269, distance: 260.1
drag, startPoint x: 830, startPoint y: 288, endPoint x: 634, endPoint y: 288, distance: 195.7
click at [635, 288] on div "Price Summary Retail Price $902.00 USD Your Price $152.00 USD Taxes and Fees $8…" at bounding box center [745, 186] width 220 height 226
